Goal: Complete application form: Complete application form

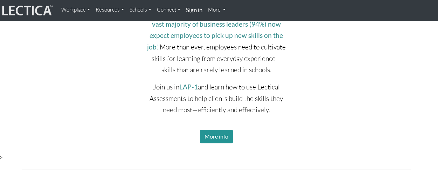
scroll to position [1416, 5]
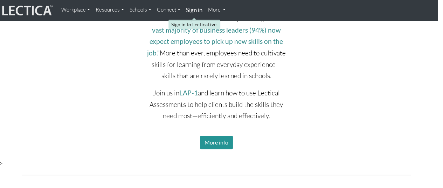
click at [195, 11] on strong "Sign in" at bounding box center [194, 9] width 16 height 7
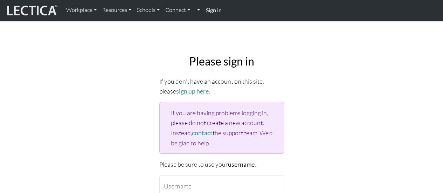
click at [186, 89] on link "sign up here" at bounding box center [192, 91] width 33 height 7
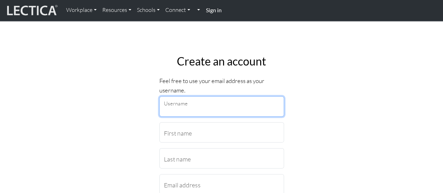
click at [228, 110] on input "Username" at bounding box center [221, 106] width 125 height 20
type input "Anna Lindelöf"
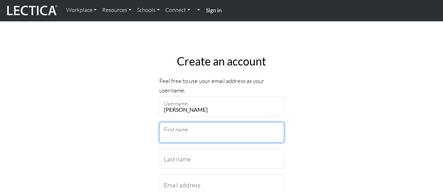
click at [225, 132] on input "First name" at bounding box center [221, 132] width 125 height 20
type input "Anna"
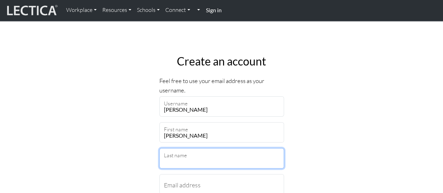
click at [209, 153] on input "Last name" at bounding box center [221, 158] width 125 height 20
type input "Lindelöf"
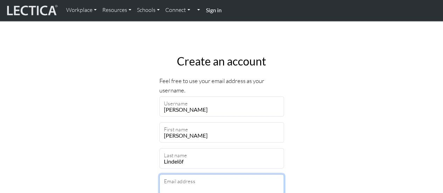
type input "alindelof1@gmail.com"
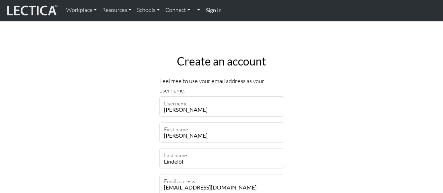
select select "216"
type input "11358"
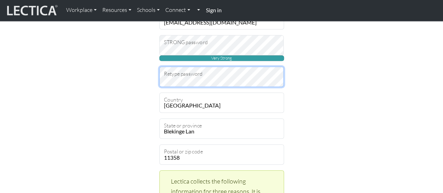
scroll to position [166, 0]
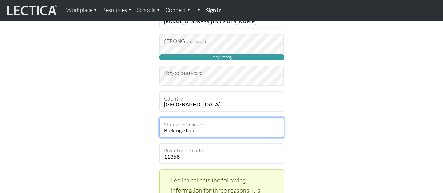
click at [266, 130] on select "Blekinge Lan Dalarnas Lan Gavleborgs Lan Gotlands Lan Hallands Lan Jamtlands La…" at bounding box center [221, 127] width 125 height 20
select select "9518"
click at [159, 117] on select "Blekinge Lan Dalarnas Lan Gavleborgs Lan Gotlands Lan Hallands Lan Jamtlands La…" at bounding box center [221, 127] width 125 height 20
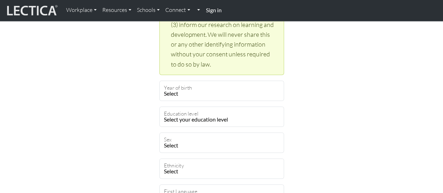
scroll to position [361, 0]
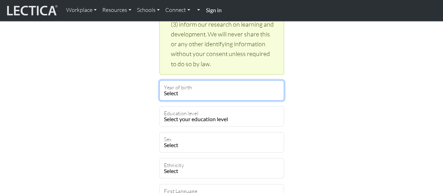
click at [241, 87] on select "Select 2025 2024 2023 2022 2021 2020 2019 2018 2017 2016 2015 2014 2013 2012 20…" at bounding box center [221, 90] width 125 height 20
select select "1973"
click at [159, 80] on select "Select 2025 2024 2023 2022 2021 2020 2019 2018 2017 2016 2015 2014 2013 2012 20…" at bounding box center [221, 90] width 125 height 20
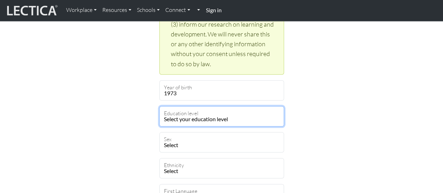
click at [239, 115] on select "Select your education level toddler pre-pre-pre-k pre-pre-k pre-k Kindergarten …" at bounding box center [221, 116] width 125 height 20
select select "20"
click at [159, 106] on select "Select your education level toddler pre-pre-pre-k pre-pre-k pre-k Kindergarten …" at bounding box center [221, 116] width 125 height 20
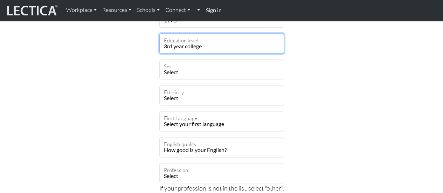
scroll to position [437, 0]
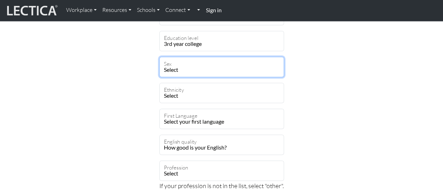
click at [256, 61] on select "Select Male Female Binary Non-binary Opt out" at bounding box center [221, 67] width 125 height 20
select select "female"
click at [159, 57] on select "Select Male Female Binary Non-binary Opt out" at bounding box center [221, 67] width 125 height 20
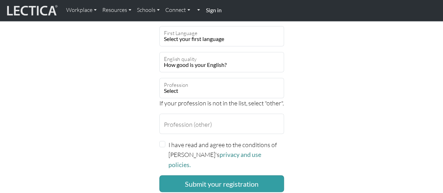
scroll to position [520, 0]
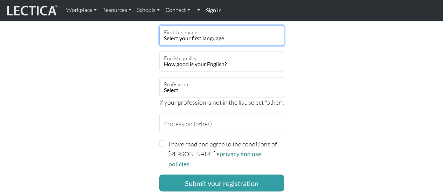
click at [255, 39] on select "Select your first language Abkhazian Achinese Acoli Adangme Adyghe Afar Afrihil…" at bounding box center [221, 35] width 125 height 20
select select "2298"
click at [253, 38] on select "Select your first language Abkhazian Achinese Acoli Adangme Adyghe Afar Afrihil…" at bounding box center [221, 35] width 125 height 20
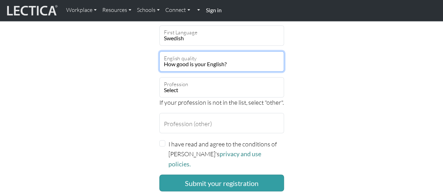
click at [261, 63] on select "How good is your English? Outstanding Excellent Very good Good Not so good Poor" at bounding box center [221, 61] width 125 height 20
select select "4"
click at [159, 51] on select "How good is your English? Outstanding Excellent Very good Good Not so good Poor" at bounding box center [221, 61] width 125 height 20
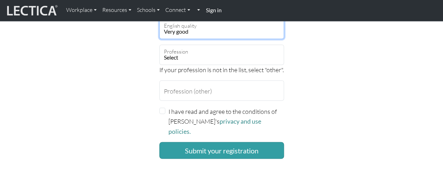
scroll to position [553, 0]
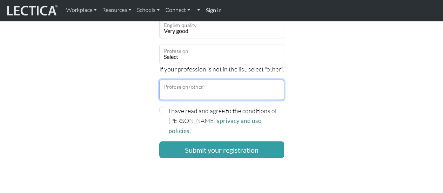
click at [244, 84] on input "Profession (other)" at bounding box center [221, 90] width 125 height 20
type input "Communications expert"
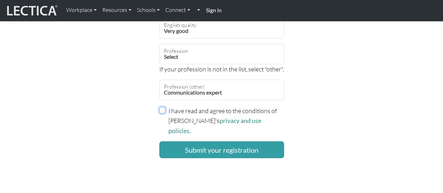
click at [159, 109] on input "I have read and agree to the conditions of Lectica's privacy and use policies." at bounding box center [162, 110] width 6 height 6
checkbox input "true"
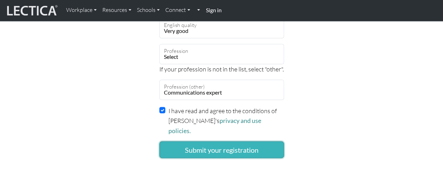
click at [176, 141] on button "Submit your registration" at bounding box center [221, 149] width 125 height 17
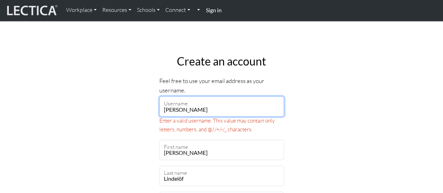
click at [178, 109] on input "Anna Lindelöf" at bounding box center [221, 106] width 125 height 20
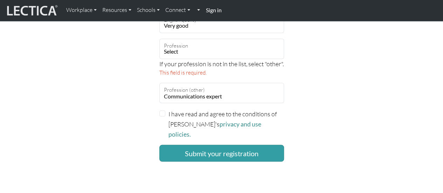
scroll to position [602, 0]
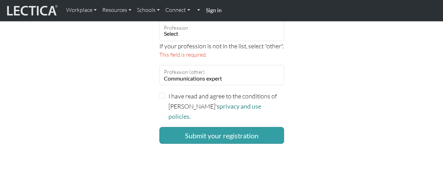
type input "AnnaLindelöf"
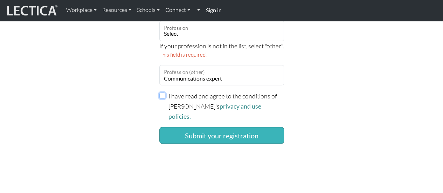
drag, startPoint x: 162, startPoint y: 96, endPoint x: 182, endPoint y: 126, distance: 36.0
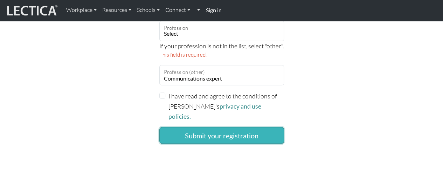
click at [182, 127] on button "Submit your registration" at bounding box center [221, 135] width 125 height 17
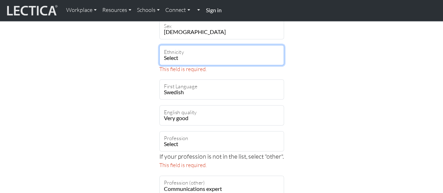
scroll to position [506, 0]
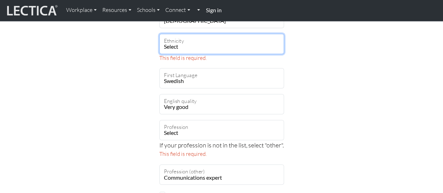
click at [257, 39] on select "Select African Asian Black Carribean Caucasian Central American Eurasian Indian…" at bounding box center [221, 44] width 125 height 20
select select "101"
click at [159, 34] on select "Select African Asian Black Carribean Caucasian Central American Eurasian Indian…" at bounding box center [221, 44] width 125 height 20
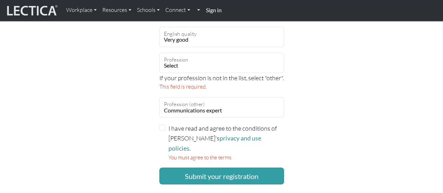
scroll to position [573, 0]
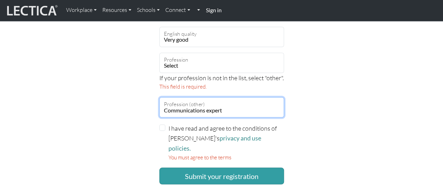
click at [227, 111] on input "Communications expert" at bounding box center [221, 107] width 125 height 20
type input "C"
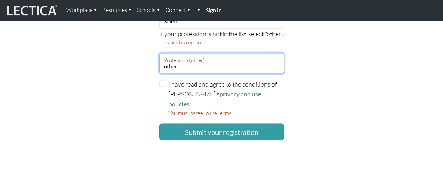
scroll to position [618, 0]
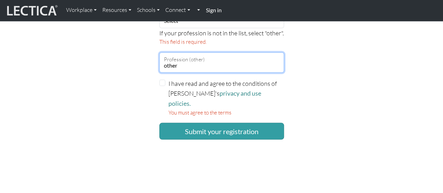
type input "other"
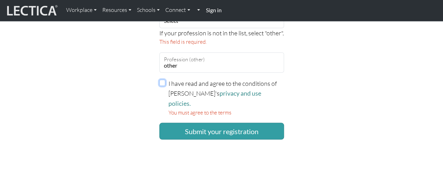
click at [163, 82] on input "I have read and agree to the conditions of Lectica's privacy and use policies." at bounding box center [162, 83] width 6 height 6
checkbox input "true"
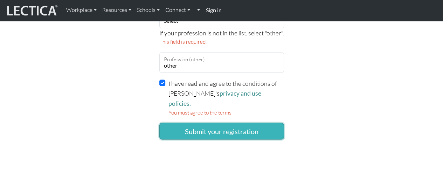
click at [179, 123] on button "Submit your registration" at bounding box center [221, 131] width 125 height 17
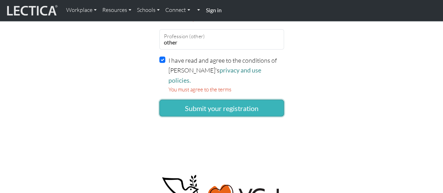
scroll to position [641, 0]
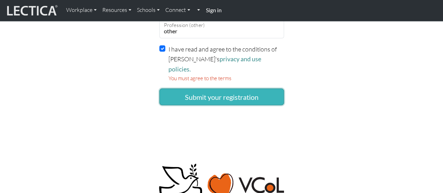
click at [261, 91] on button "Submit your registration" at bounding box center [221, 96] width 125 height 17
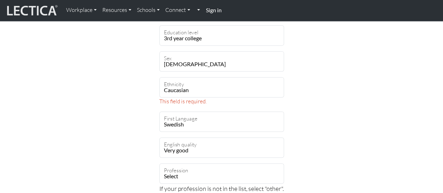
scroll to position [513, 0]
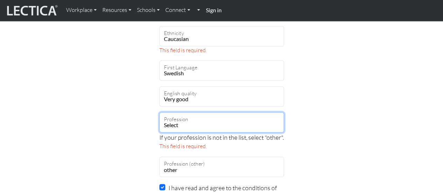
click at [233, 125] on select "Select academic accounting/finance administration arts: performing arts: visual…" at bounding box center [221, 122] width 125 height 20
select select "32"
click at [159, 112] on select "Select academic accounting/finance administration arts: performing arts: visual…" at bounding box center [221, 122] width 125 height 20
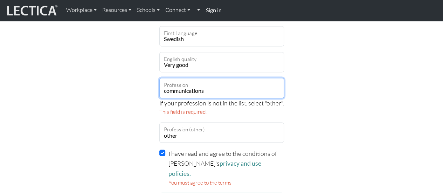
scroll to position [557, 0]
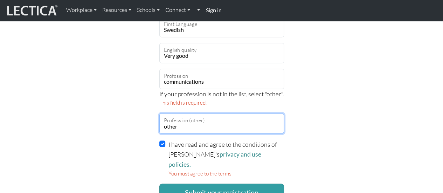
click at [177, 126] on input "other" at bounding box center [221, 123] width 125 height 20
type input "o"
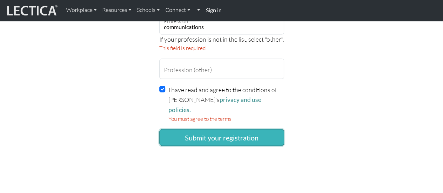
scroll to position [612, 0]
click at [253, 129] on button "Submit your registration" at bounding box center [221, 137] width 125 height 17
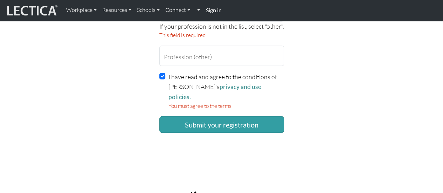
scroll to position [623, 0]
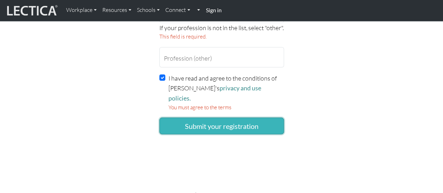
click at [264, 117] on button "Submit your registration" at bounding box center [221, 125] width 125 height 17
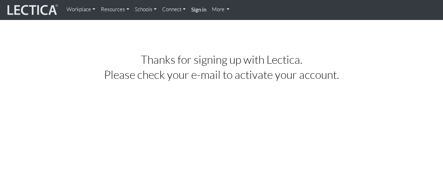
scroll to position [0, 0]
click at [195, 11] on strong "Sign in" at bounding box center [198, 9] width 15 height 6
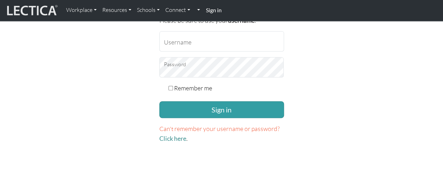
scroll to position [145, 0]
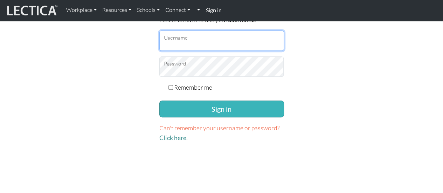
type input "AnnaLindelöf"
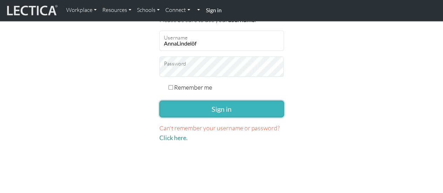
click at [232, 107] on button "Sign in" at bounding box center [221, 109] width 125 height 17
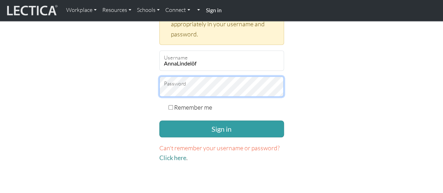
scroll to position [195, 0]
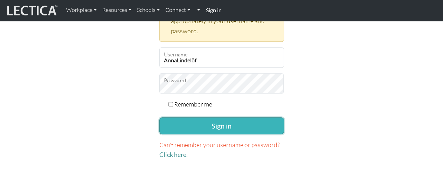
click at [241, 124] on button "Sign in" at bounding box center [221, 125] width 125 height 17
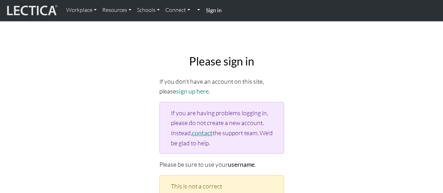
click at [209, 133] on link "contact" at bounding box center [202, 132] width 21 height 7
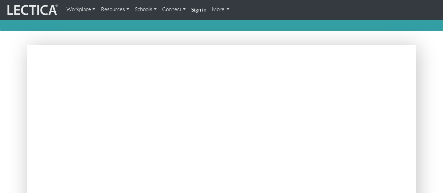
scroll to position [23, 0]
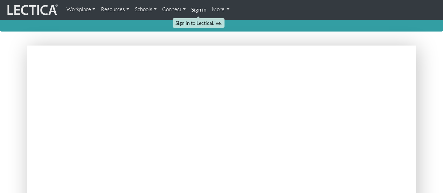
click at [201, 7] on strong "Sign in" at bounding box center [198, 9] width 15 height 6
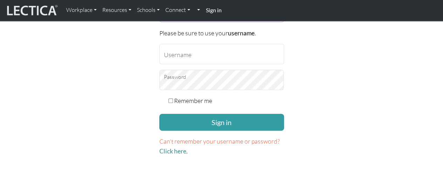
scroll to position [132, 0]
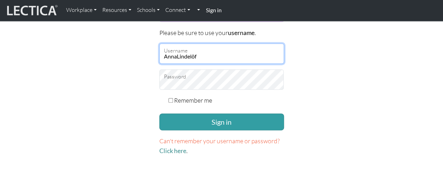
click at [203, 57] on input "AnnaLindelöf" at bounding box center [221, 53] width 125 height 20
type input "A"
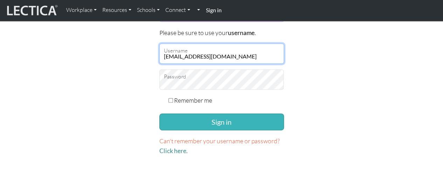
type input "[EMAIL_ADDRESS][DOMAIN_NAME]"
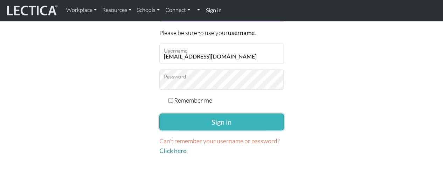
click at [202, 117] on button "Sign in" at bounding box center [221, 121] width 125 height 17
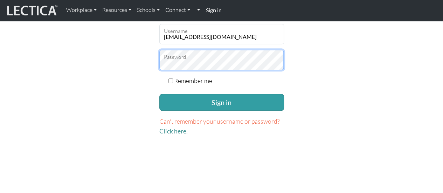
scroll to position [219, 0]
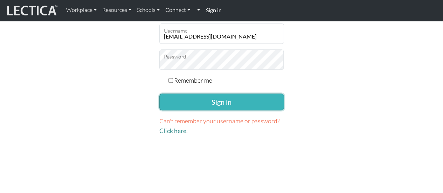
click at [270, 96] on button "Sign in" at bounding box center [221, 102] width 125 height 17
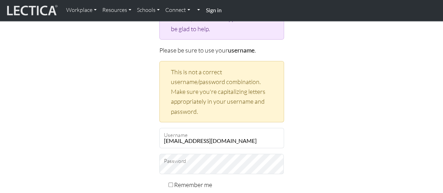
scroll to position [115, 0]
drag, startPoint x: 337, startPoint y: 52, endPoint x: 378, endPoint y: 65, distance: 42.8
click at [378, 65] on div "Please sign in If you don't have an account on this site, please sign up here .…" at bounding box center [221, 90] width 399 height 311
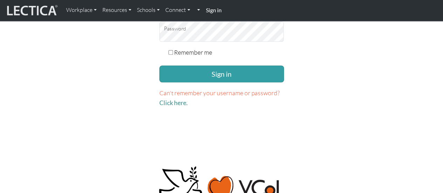
scroll to position [247, 0]
click at [263, 89] on span "Can't remember your username or password?" at bounding box center [219, 93] width 120 height 8
click at [176, 101] on link "Click here" at bounding box center [172, 102] width 27 height 7
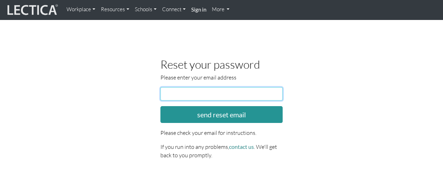
click at [173, 92] on input "email" at bounding box center [221, 93] width 123 height 13
type input "alindelof1@gmail.com"
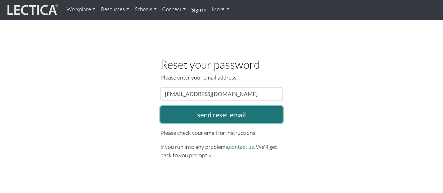
click at [212, 113] on button "send reset email" at bounding box center [221, 114] width 123 height 17
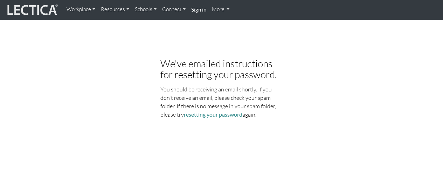
click at [174, 9] on link "Connect" at bounding box center [173, 10] width 29 height 14
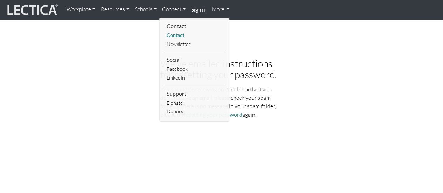
click at [175, 39] on link "Contact" at bounding box center [195, 35] width 60 height 9
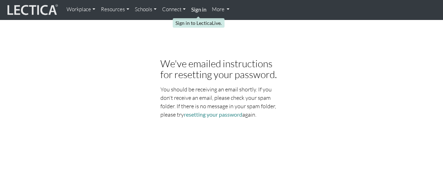
click at [195, 8] on strong "Sign in" at bounding box center [198, 9] width 15 height 6
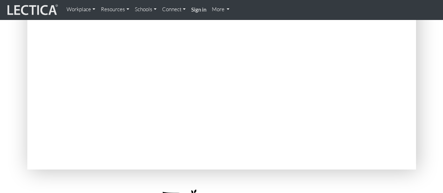
scroll to position [145, 0]
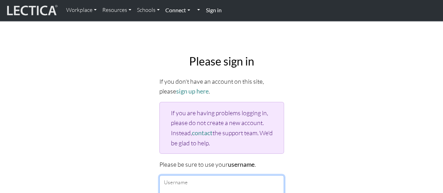
type input "AnnaLindelöf"
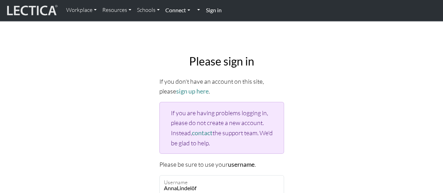
click at [177, 11] on link "Connect" at bounding box center [178, 10] width 30 height 15
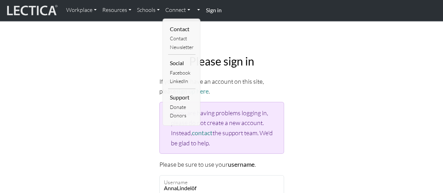
click at [118, 74] on div "Please sign in If you don't have an account on this site, please sign up here .…" at bounding box center [221, 171] width 399 height 244
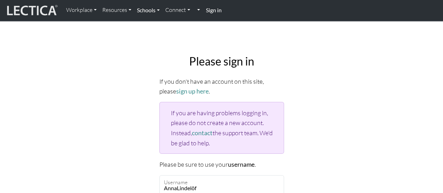
click at [151, 12] on link "Schools" at bounding box center [148, 10] width 28 height 15
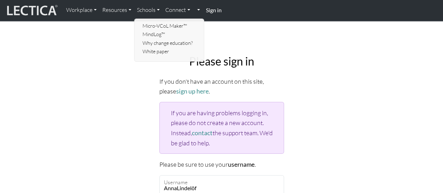
drag, startPoint x: 281, startPoint y: 74, endPoint x: 329, endPoint y: -6, distance: 93.0
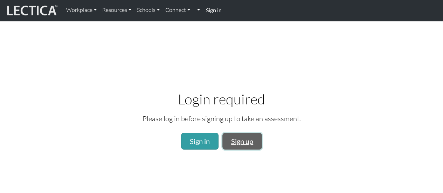
click at [239, 143] on link "Sign up" at bounding box center [242, 141] width 40 height 17
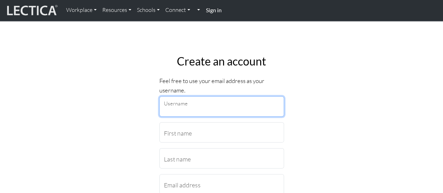
click at [218, 110] on input "Username" at bounding box center [221, 106] width 125 height 20
type input "alindelof1@gmail.com"
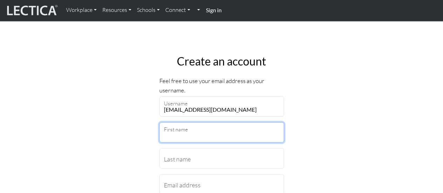
click at [212, 136] on input "First name" at bounding box center [221, 132] width 125 height 20
type input "[PERSON_NAME]"
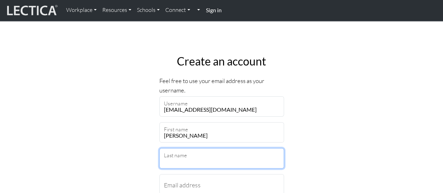
type input "Lindelöf"
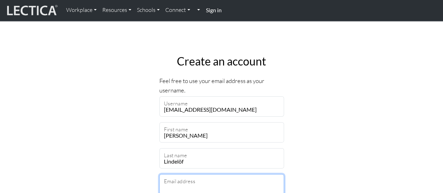
type input "[EMAIL_ADDRESS][DOMAIN_NAME]"
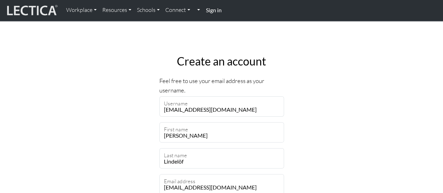
select select "216"
type input "11358"
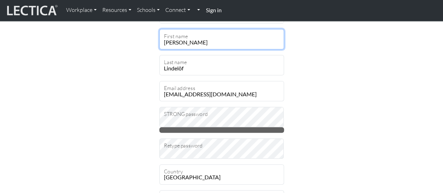
scroll to position [95, 0]
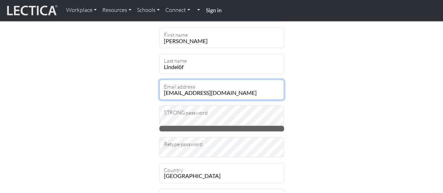
type input "AnnaLindelöf"
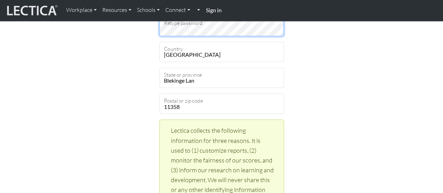
scroll to position [215, 0]
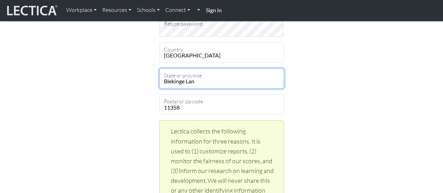
click at [207, 77] on select "Blekinge Lan Dalarnas Lan Gavleborgs Lan Gotlands Lan Hallands Lan Jamtlands La…" at bounding box center [221, 78] width 125 height 20
select select "9518"
click at [159, 68] on select "Blekinge Lan Dalarnas Lan Gavleborgs Lan Gotlands Lan Hallands Lan Jamtlands La…" at bounding box center [221, 78] width 125 height 20
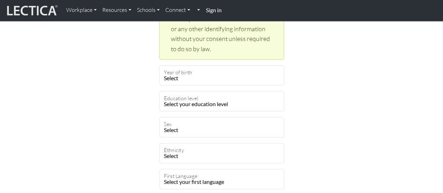
scroll to position [380, 0]
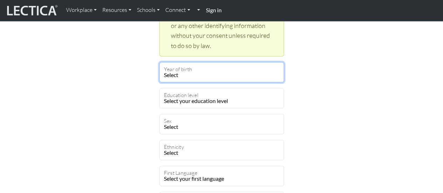
click at [234, 76] on select "Select 2025 2024 2023 2022 2021 2020 2019 2018 2017 2016 2015 2014 2013 2012 20…" at bounding box center [221, 72] width 125 height 20
select select "1973"
click at [159, 62] on select "Select 2025 2024 2023 2022 2021 2020 2019 2018 2017 2016 2015 2014 2013 2012 20…" at bounding box center [221, 72] width 125 height 20
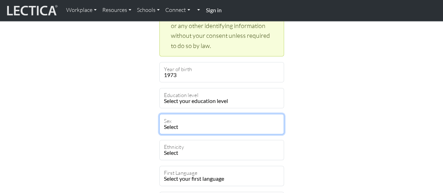
click at [196, 132] on select "Select Male Female Binary Non-binary Opt out" at bounding box center [221, 124] width 125 height 20
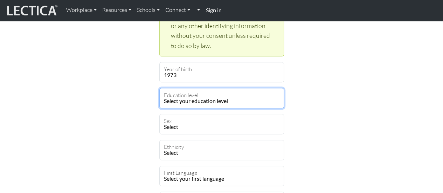
click at [237, 97] on select "Select your education level toddler pre-pre-pre-k pre-pre-k pre-k Kindergarten …" at bounding box center [221, 98] width 125 height 20
select select "20"
click at [159, 88] on select "Select your education level toddler pre-pre-pre-k pre-pre-k pre-k Kindergarten …" at bounding box center [221, 98] width 125 height 20
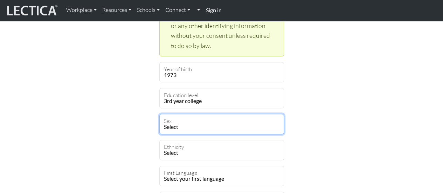
click at [186, 120] on select "Select Male Female Binary Non-binary Opt out" at bounding box center [221, 124] width 125 height 20
select select "female"
click at [159, 114] on select "Select Male Female Binary Non-binary Opt out" at bounding box center [221, 124] width 125 height 20
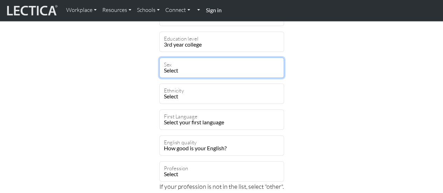
scroll to position [440, 0]
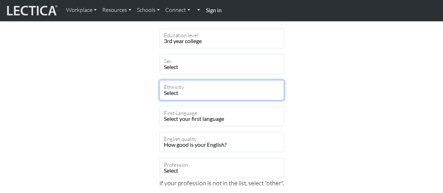
click at [204, 87] on select "Select African Asian Black Carribean Caucasian Central American Eurasian Indian…" at bounding box center [221, 90] width 125 height 20
select select "101"
click at [159, 80] on select "Select African Asian Black Carribean Caucasian Central American Eurasian Indian…" at bounding box center [221, 90] width 125 height 20
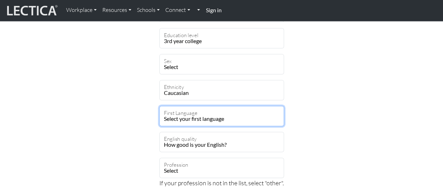
click at [191, 118] on select "Select your first language Abkhazian Achinese Acoli Adangme Adyghe Afar Afrihil…" at bounding box center [221, 116] width 125 height 20
select select "2298"
click at [159, 106] on select "Select your first language Abkhazian Achinese Acoli Adangme Adyghe Afar Afrihil…" at bounding box center [221, 116] width 125 height 20
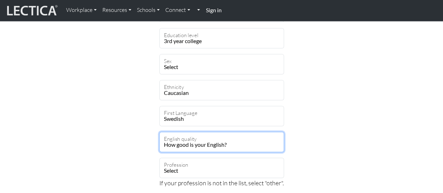
click at [186, 143] on select "How good is your English? Outstanding Excellent Very good Good Not so good Poor" at bounding box center [221, 142] width 125 height 20
select select "4"
click at [159, 132] on select "How good is your English? Outstanding Excellent Very good Good Not so good Poor" at bounding box center [221, 142] width 125 height 20
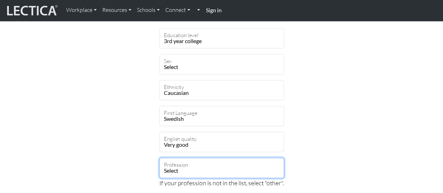
click at [191, 170] on select "Select academic accounting/finance administration arts: performing arts: visual…" at bounding box center [221, 168] width 125 height 20
select select "32"
click at [159, 158] on select "Select academic accounting/finance administration arts: performing arts: visual…" at bounding box center [221, 168] width 125 height 20
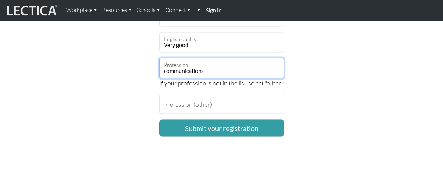
scroll to position [540, 0]
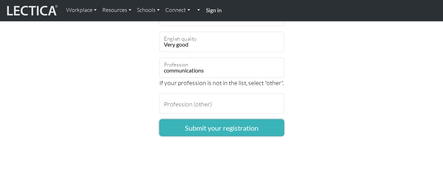
click at [198, 126] on button "Submit your registration" at bounding box center [221, 127] width 125 height 17
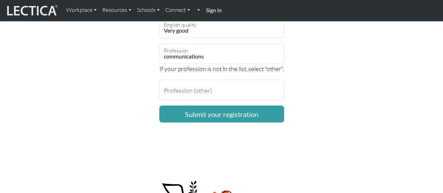
scroll to position [562, 0]
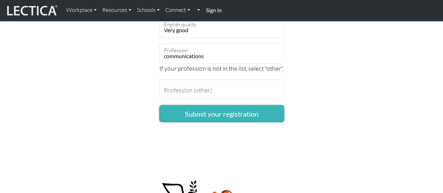
click at [267, 116] on button "Submit your registration" at bounding box center [221, 113] width 125 height 17
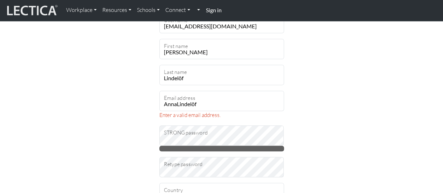
scroll to position [84, 0]
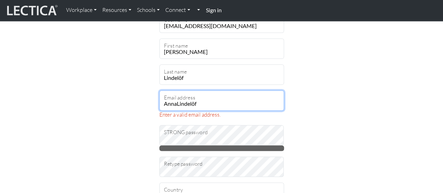
click at [205, 104] on input "AnnaLindelöf" at bounding box center [221, 100] width 125 height 20
type input "A"
type input "[EMAIL_ADDRESS][DOMAIN_NAME]"
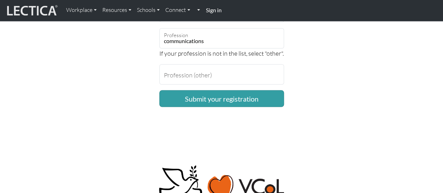
scroll to position [578, 0]
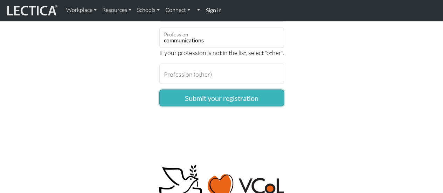
click at [228, 100] on button "Submit your registration" at bounding box center [221, 97] width 125 height 17
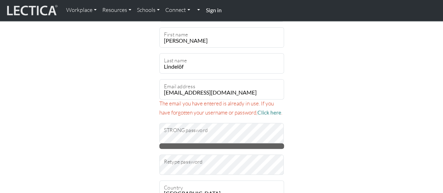
scroll to position [95, 0]
click at [263, 110] on link "Click here" at bounding box center [269, 112] width 24 height 6
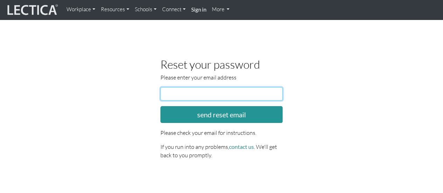
click at [203, 92] on input "email" at bounding box center [221, 93] width 123 height 13
type input "[EMAIL_ADDRESS][DOMAIN_NAME]"
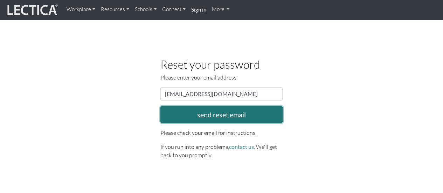
click at [217, 111] on button "send reset email" at bounding box center [221, 114] width 123 height 17
